Goal: Communication & Community: Participate in discussion

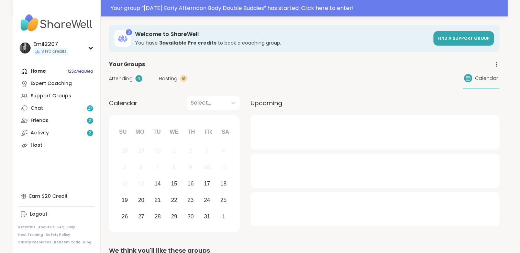
click at [121, 73] on div "Attending 4 Hosting 8 Calendar" at bounding box center [304, 79] width 390 height 20
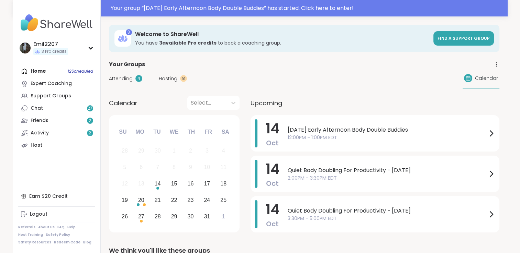
click at [119, 78] on span "Attending" at bounding box center [121, 78] width 24 height 7
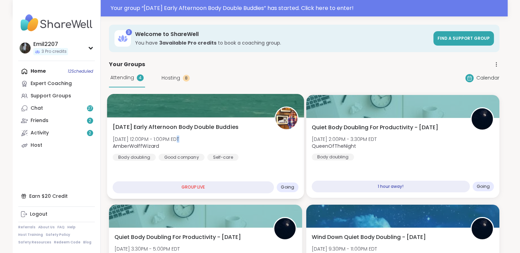
drag, startPoint x: 201, startPoint y: 118, endPoint x: 169, endPoint y: 135, distance: 35.6
click at [169, 135] on div "[DATE] Early Afternoon Body Double Buddies [DATE] 12:00PM - 1:00PM EDT AmberWol…" at bounding box center [205, 142] width 186 height 38
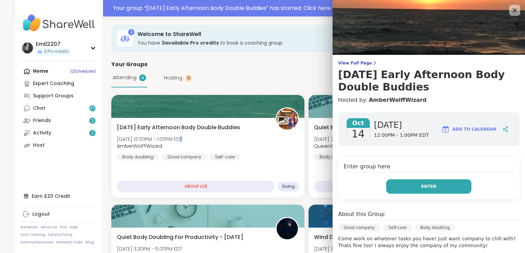
click at [407, 185] on button "Enter" at bounding box center [428, 187] width 85 height 14
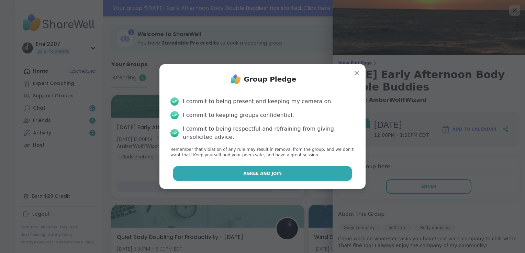
click at [306, 170] on button "Agree and Join" at bounding box center [262, 174] width 179 height 14
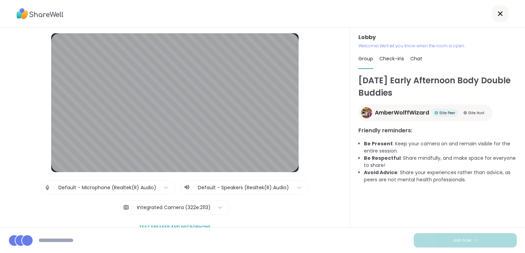
click at [306, 170] on div "Lobby | Default - Microphone (Realtek(R) Audio) | Default - Speakers (Realtek(R…" at bounding box center [175, 145] width 315 height 225
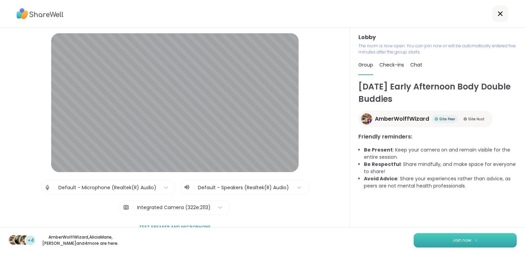
click at [421, 239] on button "Join now" at bounding box center [464, 241] width 103 height 14
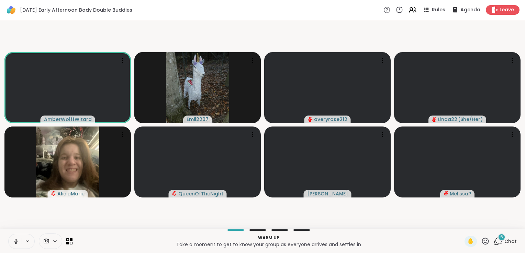
click at [18, 241] on icon at bounding box center [16, 242] width 6 height 6
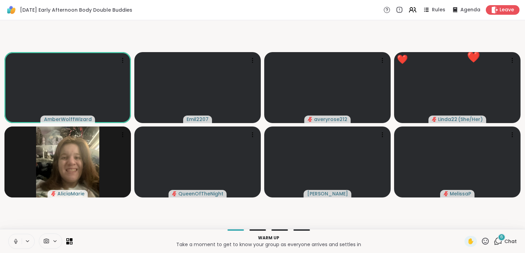
click at [12, 245] on button at bounding box center [15, 242] width 13 height 14
click at [12, 236] on button at bounding box center [15, 242] width 13 height 14
click at [495, 241] on icon at bounding box center [497, 241] width 9 height 9
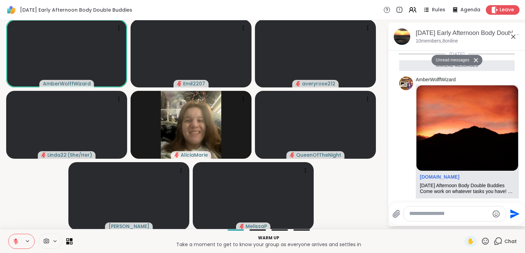
scroll to position [263, 0]
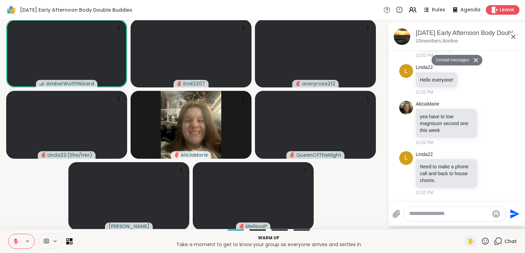
click at [411, 215] on textarea "Type your message" at bounding box center [449, 214] width 80 height 7
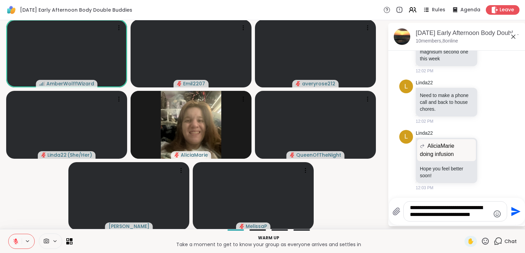
scroll to position [319, 0]
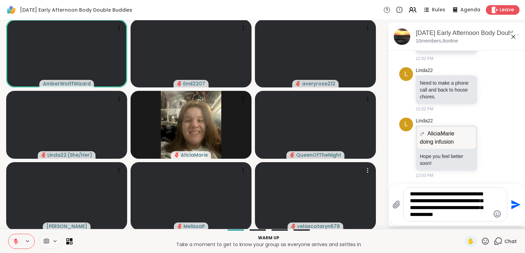
type textarea "**********"
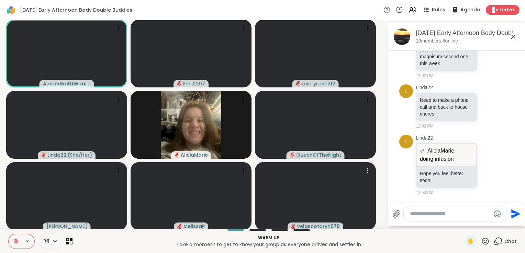
scroll to position [385, 0]
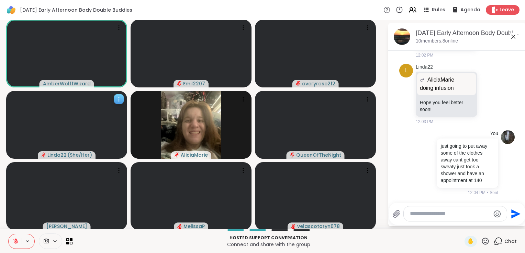
click at [46, 106] on video at bounding box center [66, 125] width 121 height 68
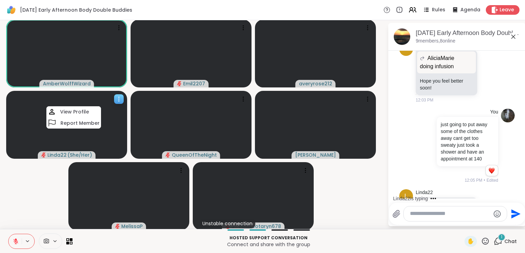
scroll to position [438, 0]
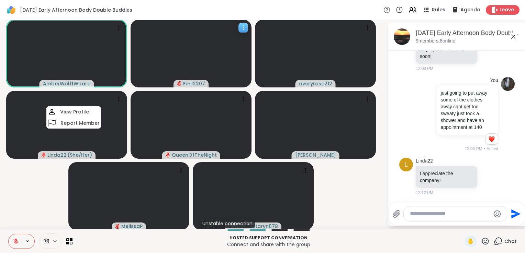
click at [246, 30] on icon at bounding box center [243, 27] width 7 height 7
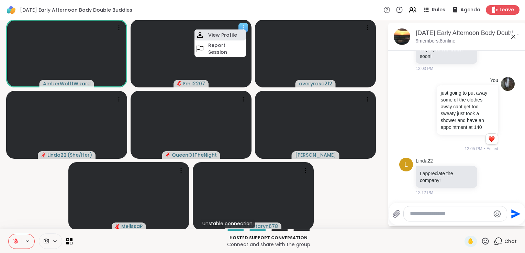
click at [224, 40] on div "View Profile" at bounding box center [220, 35] width 52 height 11
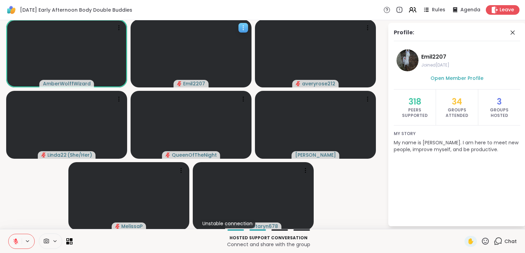
click at [223, 40] on video at bounding box center [190, 54] width 121 height 68
drag, startPoint x: 492, startPoint y: 242, endPoint x: 492, endPoint y: 246, distance: 3.8
click at [493, 246] on icon at bounding box center [497, 241] width 9 height 9
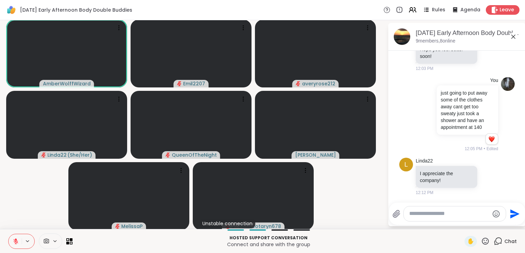
drag, startPoint x: 425, startPoint y: 210, endPoint x: 413, endPoint y: 218, distance: 14.5
drag, startPoint x: 413, startPoint y: 218, endPoint x: 405, endPoint y: 217, distance: 8.3
click at [409, 217] on textarea "Type your message" at bounding box center [449, 214] width 80 height 7
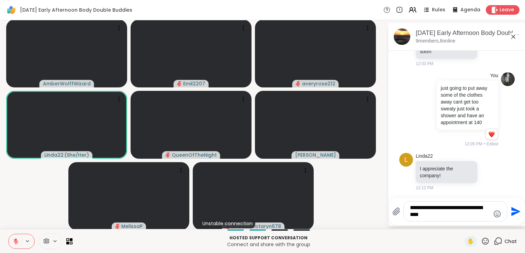
type textarea "**********"
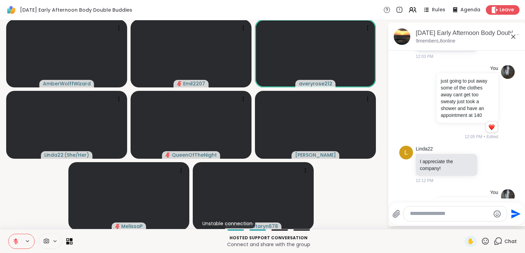
scroll to position [481, 0]
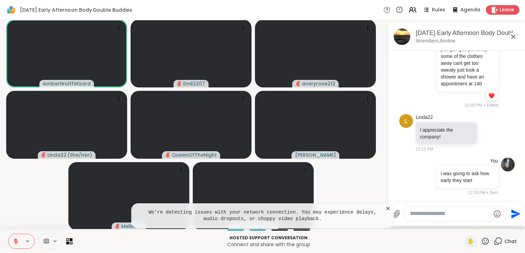
click at [384, 208] on icon at bounding box center [387, 208] width 7 height 7
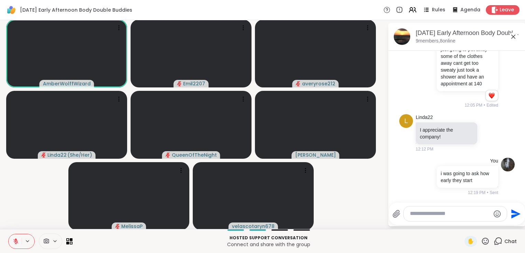
click at [415, 212] on textarea "Type your message" at bounding box center [450, 214] width 80 height 7
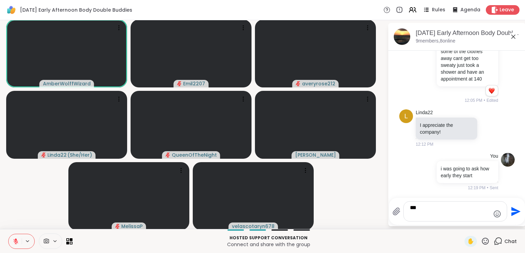
type textarea "*"
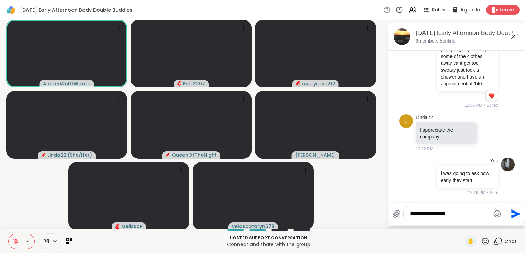
type textarea "**********"
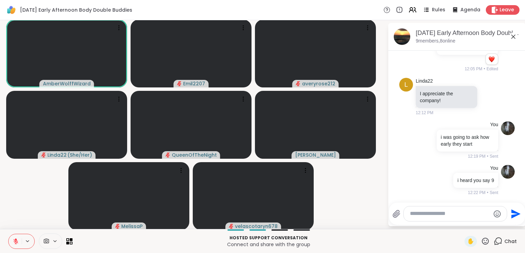
click at [350, 192] on video-player-container "AmberWolffWizard Emil2207 averyrose212 Linda22 ( She/Her ) QueenOfTheNight Adri…" at bounding box center [193, 125] width 379 height 204
click at [430, 216] on textarea "Type your message" at bounding box center [450, 214] width 80 height 7
type textarea "*"
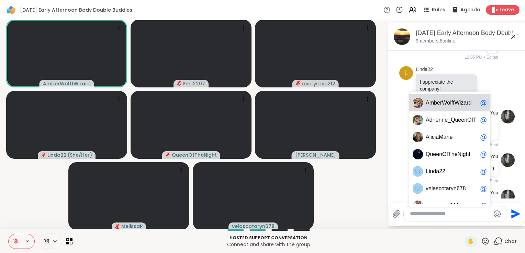
scroll to position [554, 0]
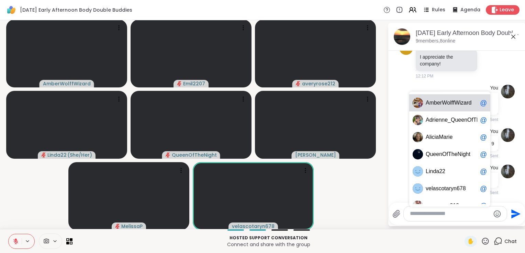
type textarea "*"
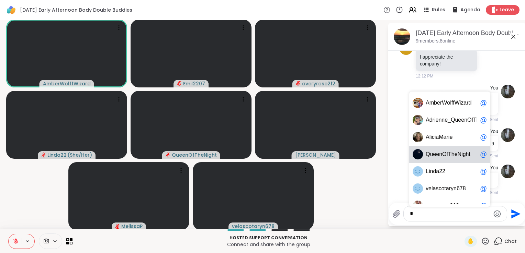
click at [448, 155] on span "T" at bounding box center [449, 154] width 3 height 7
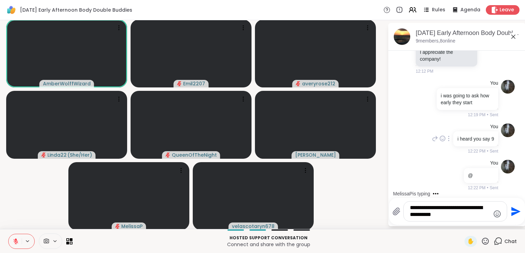
type textarea "**********"
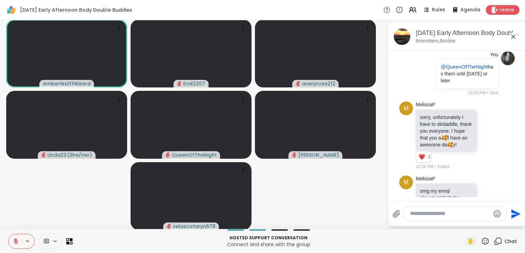
scroll to position [728, 0]
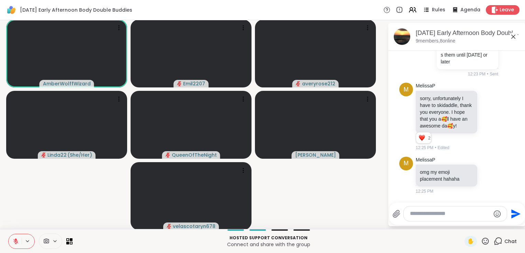
click at [415, 216] on textarea "Type your message" at bounding box center [450, 214] width 80 height 7
type textarea "**********"
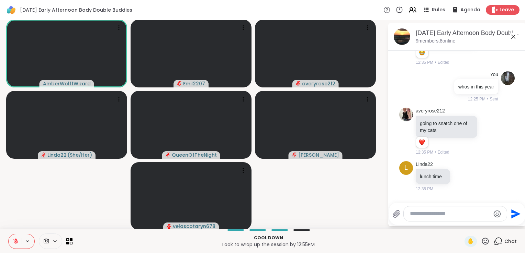
scroll to position [931, 0]
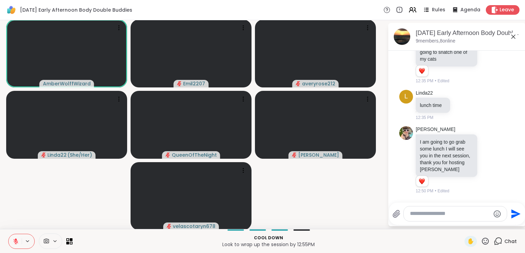
click at [422, 212] on textarea "Type your message" at bounding box center [450, 214] width 80 height 7
type textarea "**********"
